Goal: Communication & Community: Participate in discussion

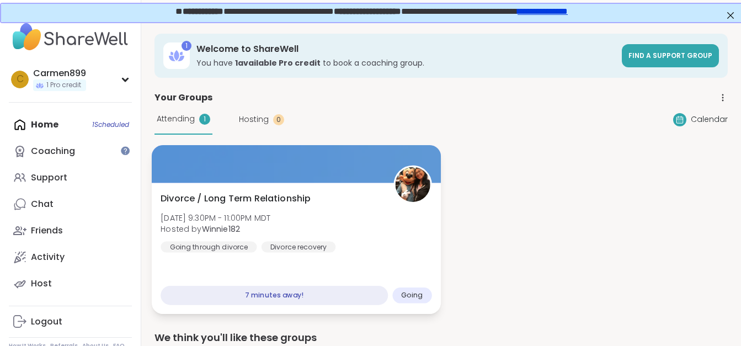
click at [253, 221] on span "[DATE] 9:30PM - 11:00PM MDT" at bounding box center [216, 217] width 110 height 11
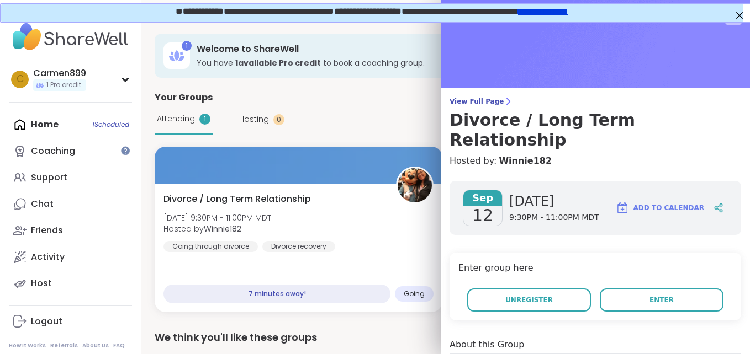
click at [633, 338] on div "About this Group" at bounding box center [594, 346] width 291 height 16
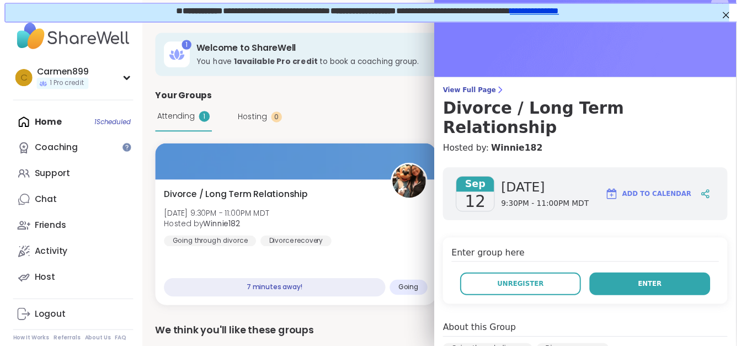
scroll to position [9, 0]
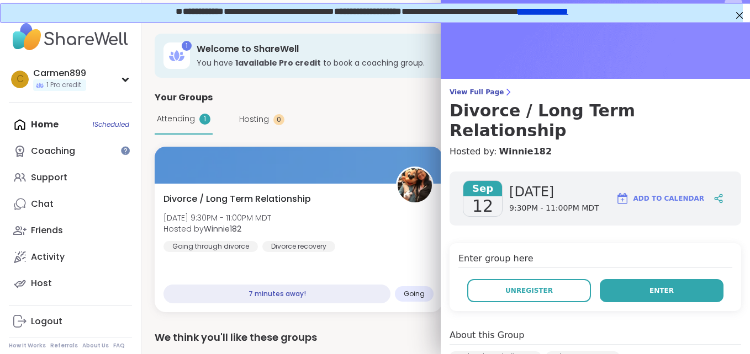
click at [668, 279] on button "Enter" at bounding box center [661, 290] width 124 height 23
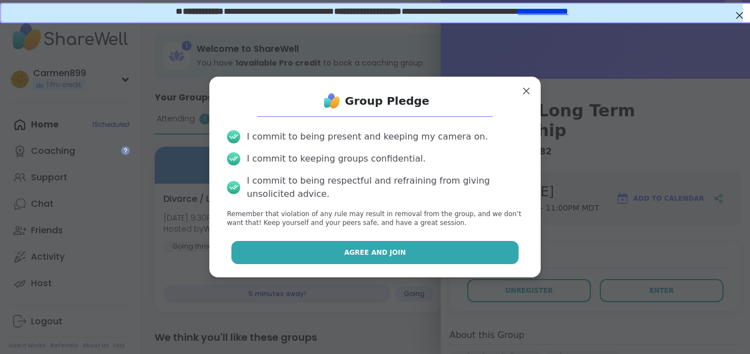
click at [390, 254] on span "Agree and Join" at bounding box center [375, 253] width 62 height 10
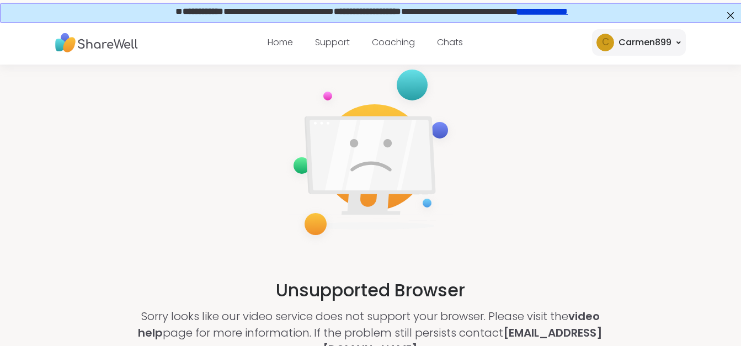
scroll to position [15, 2]
